Goal: Information Seeking & Learning: Understand process/instructions

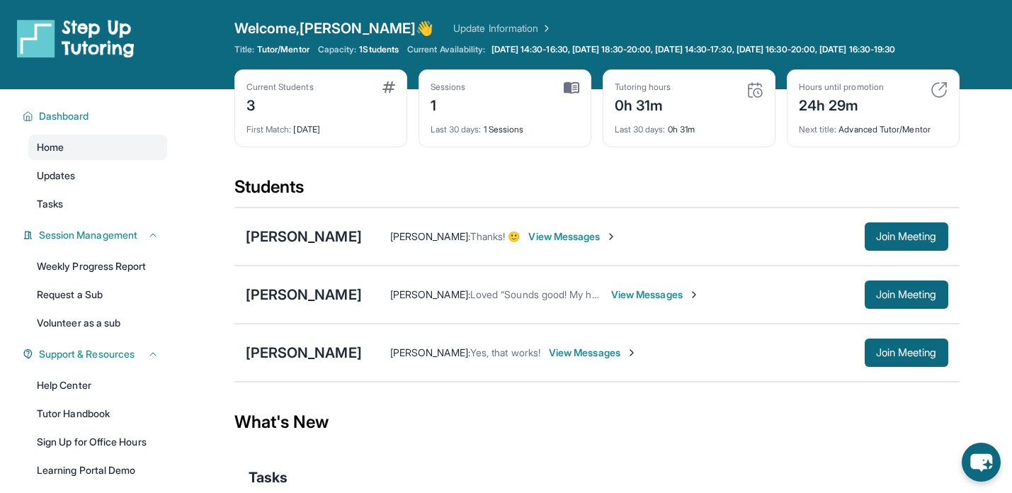
scroll to position [11, 0]
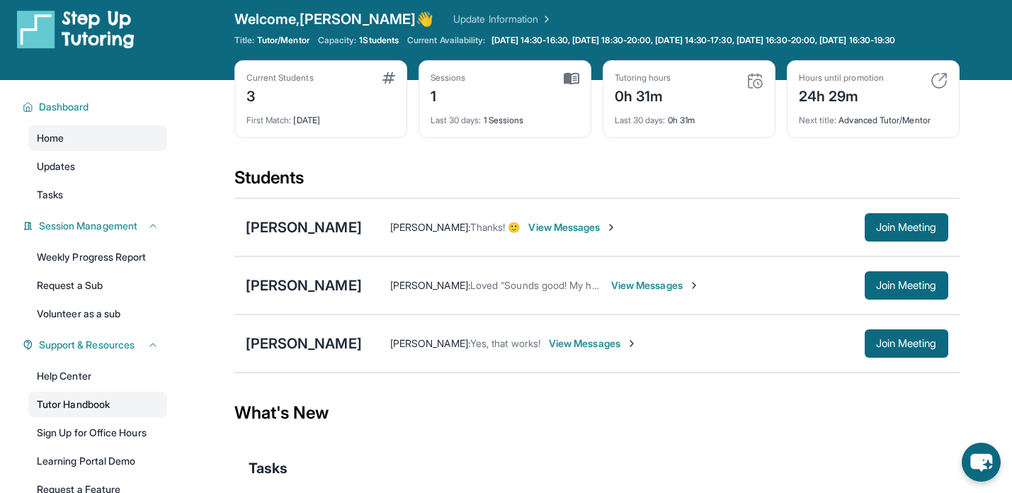
click at [88, 416] on link "Tutor Handbook" at bounding box center [97, 403] width 139 height 25
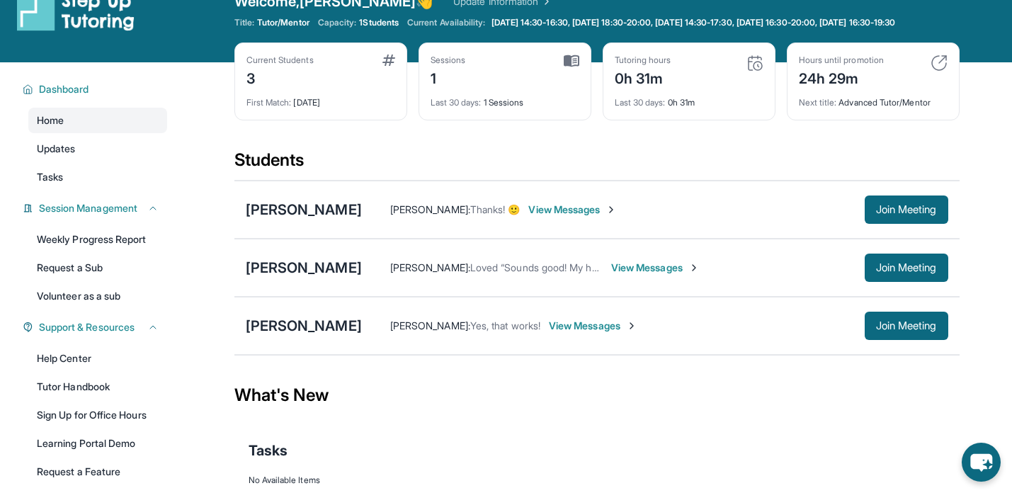
scroll to position [31, 0]
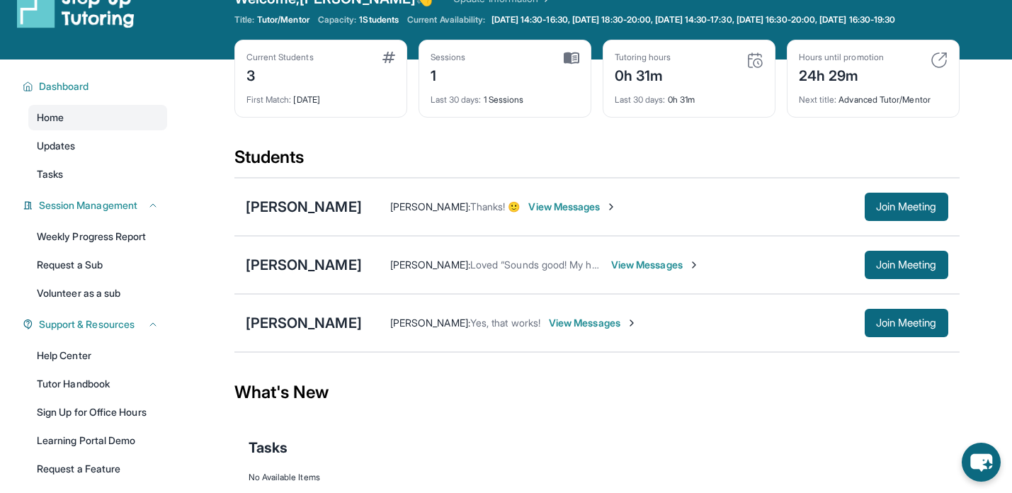
click at [622, 423] on div "What's New" at bounding box center [596, 392] width 725 height 62
click at [86, 391] on link "Tutor Handbook" at bounding box center [97, 383] width 139 height 25
click at [290, 217] on div "[PERSON_NAME]" at bounding box center [304, 207] width 116 height 20
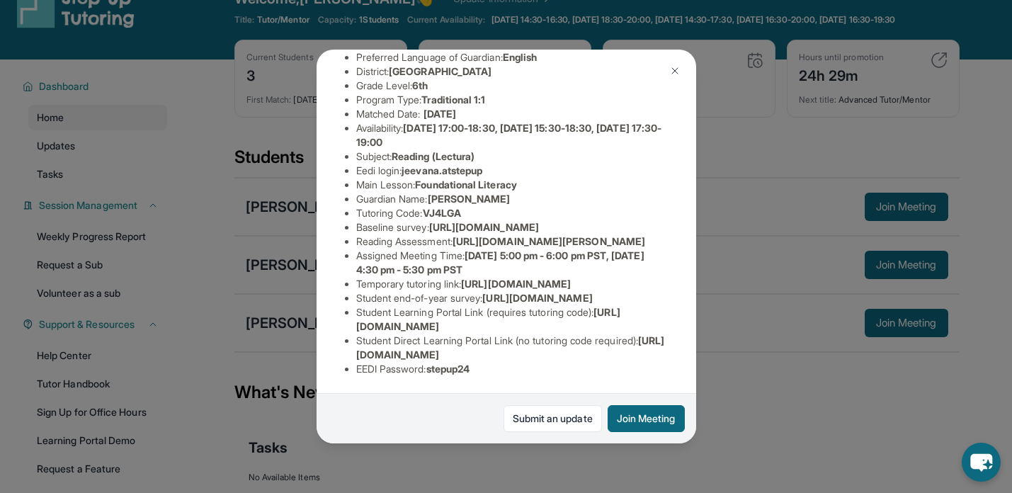
scroll to position [207, 1]
click at [675, 72] on img at bounding box center [674, 70] width 11 height 11
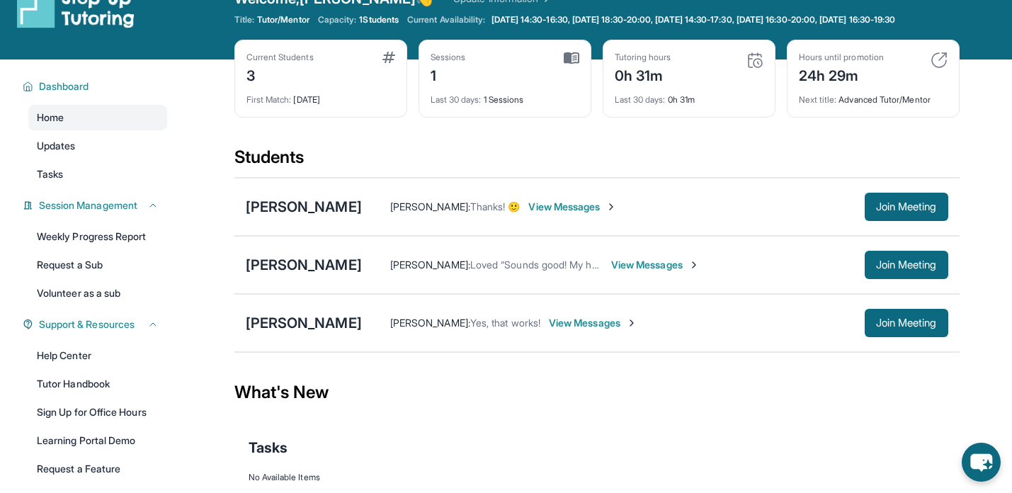
scroll to position [28, 0]
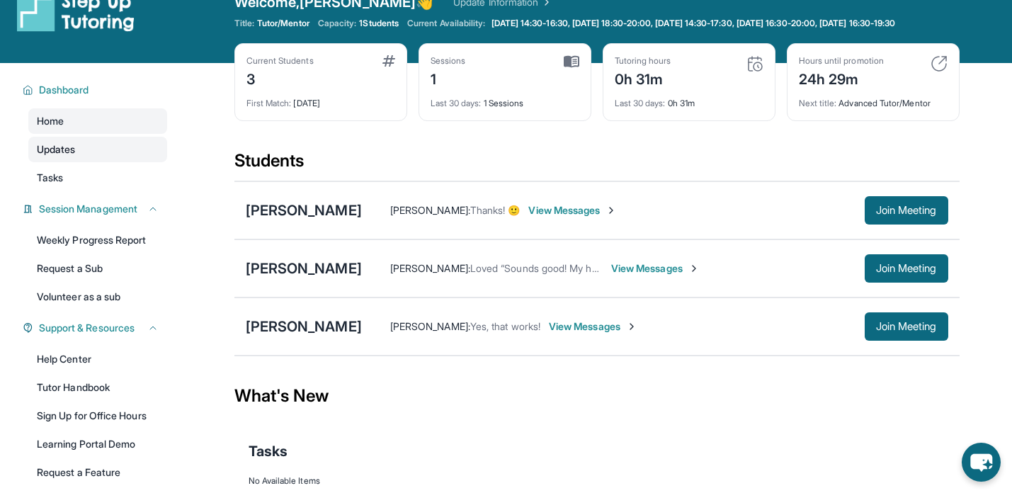
click at [84, 162] on link "Updates" at bounding box center [97, 149] width 139 height 25
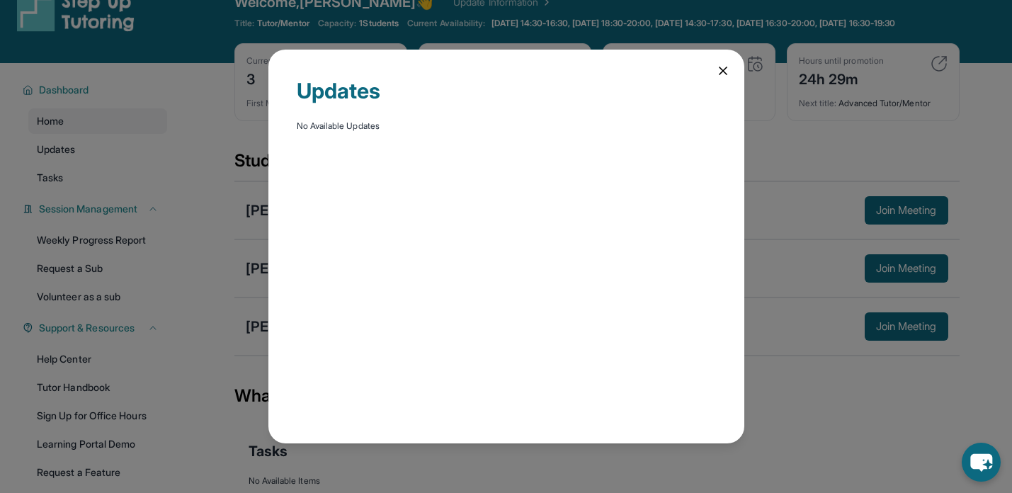
click at [724, 70] on icon at bounding box center [723, 71] width 14 height 14
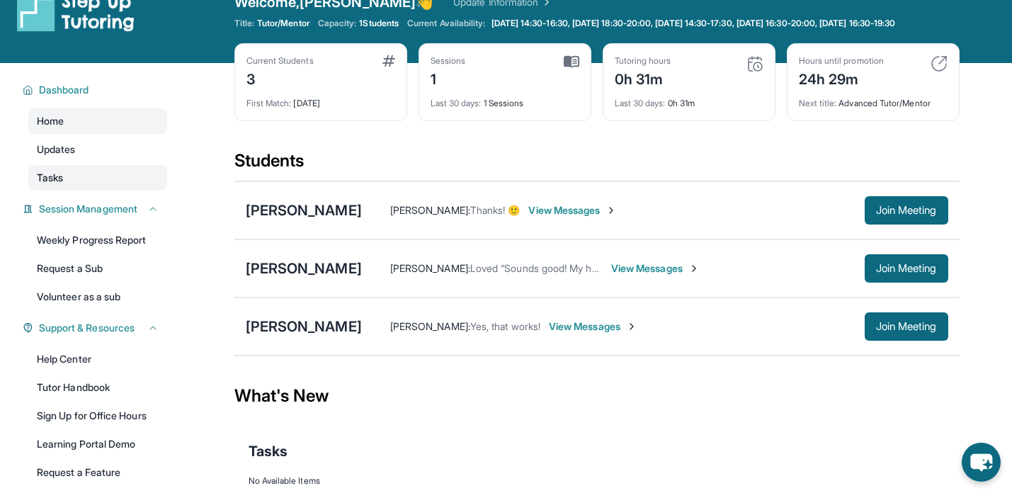
click at [106, 190] on link "Tasks" at bounding box center [97, 177] width 139 height 25
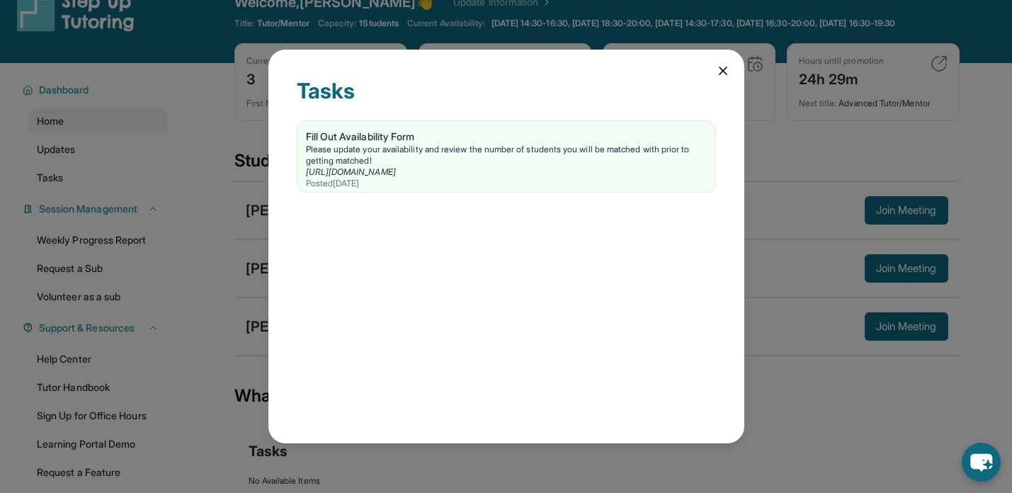
click at [726, 66] on icon at bounding box center [723, 71] width 14 height 14
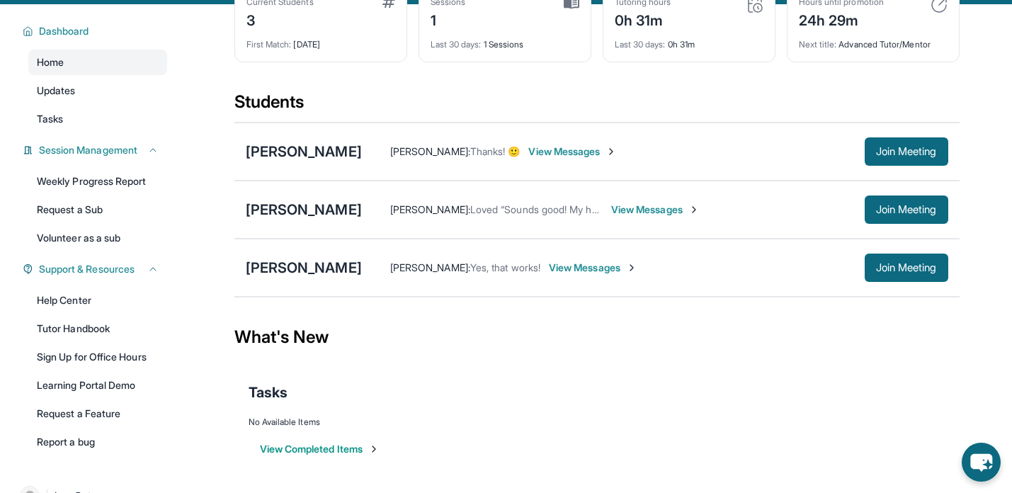
scroll to position [105, 0]
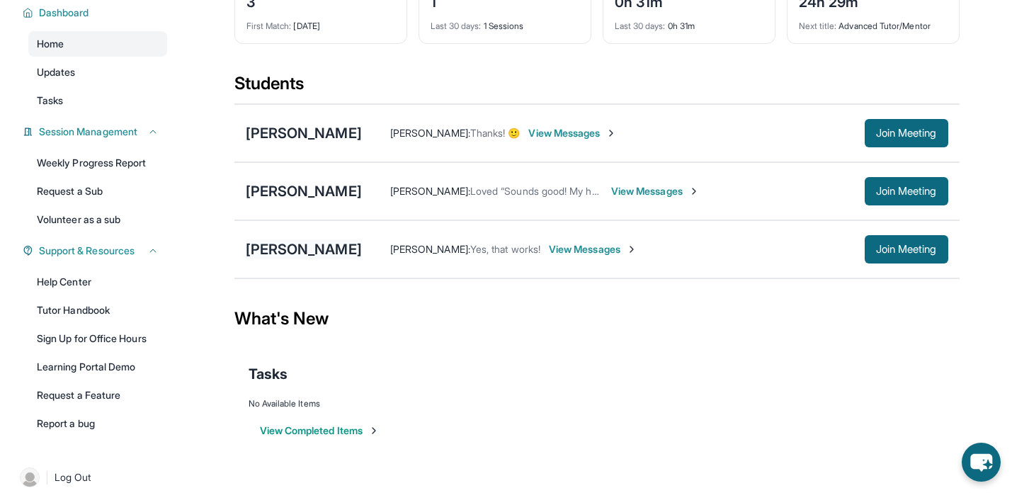
click at [312, 259] on div "[PERSON_NAME]" at bounding box center [304, 249] width 116 height 20
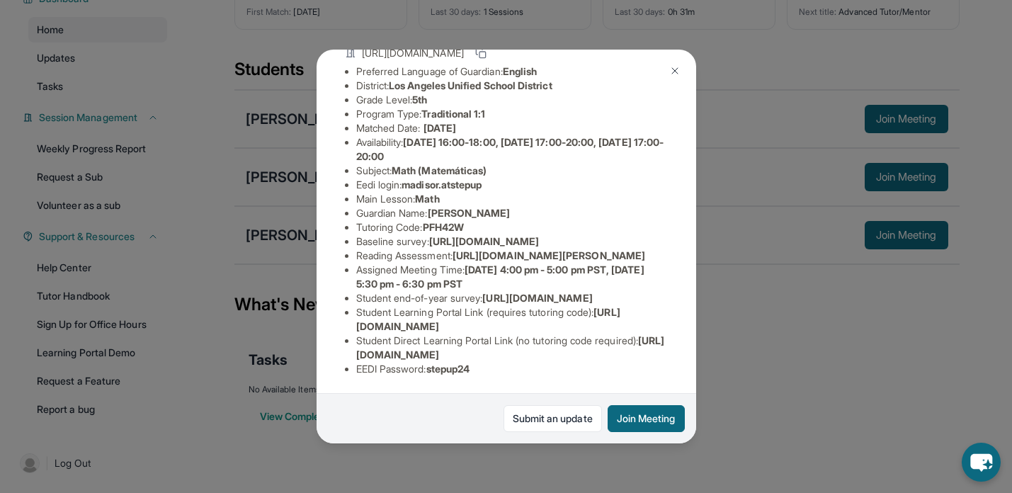
scroll to position [225, 0]
drag, startPoint x: 460, startPoint y: 190, endPoint x: 668, endPoint y: 217, distance: 209.1
click at [668, 217] on div "Madiso Robleto Guardian: Alva Chavez Student Information https://student-portal…" at bounding box center [505, 247] width 379 height 394
click at [673, 76] on img at bounding box center [674, 70] width 11 height 11
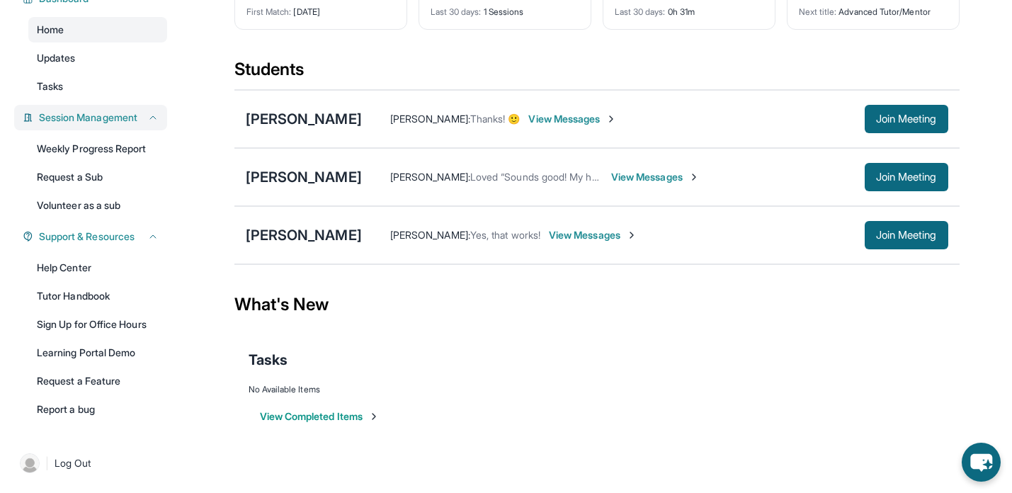
scroll to position [130, 0]
click at [124, 119] on span "Session Management" at bounding box center [88, 117] width 98 height 14
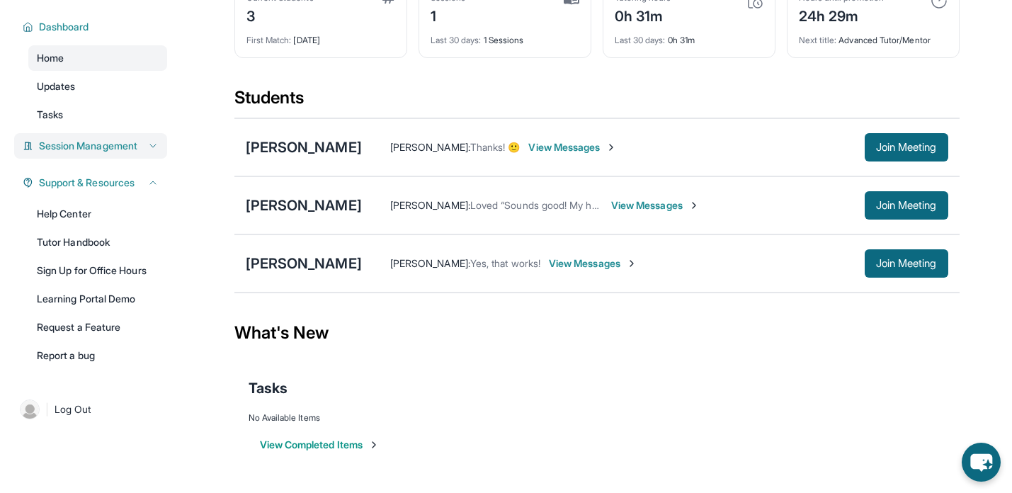
click at [122, 147] on span "Session Management" at bounding box center [88, 146] width 98 height 14
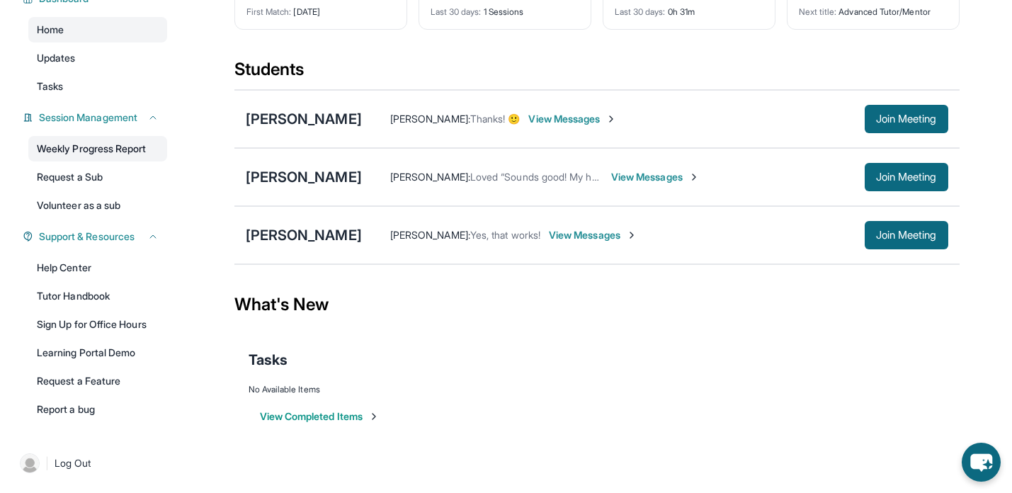
click at [81, 149] on link "Weekly Progress Report" at bounding box center [97, 148] width 139 height 25
click at [57, 305] on link "Tutor Handbook" at bounding box center [97, 295] width 139 height 25
click at [622, 63] on div "Students" at bounding box center [596, 73] width 725 height 31
